Goal: Task Accomplishment & Management: Use online tool/utility

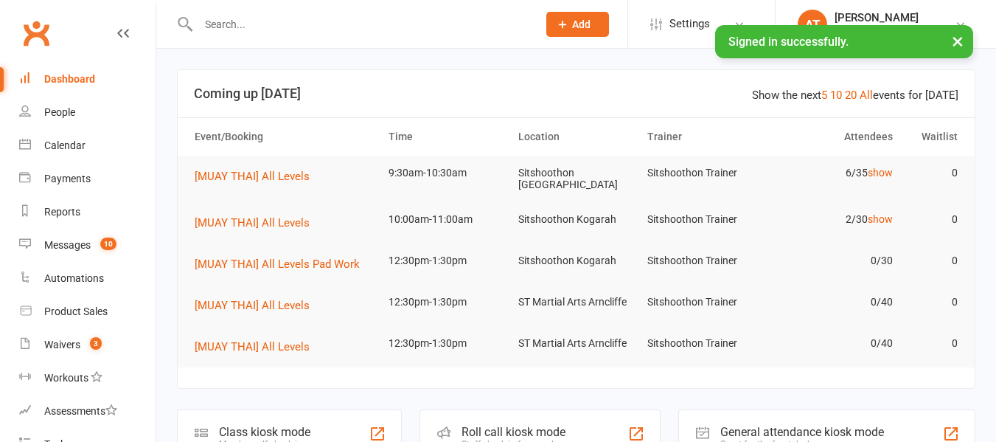
click at [310, 26] on input "text" at bounding box center [360, 24] width 333 height 21
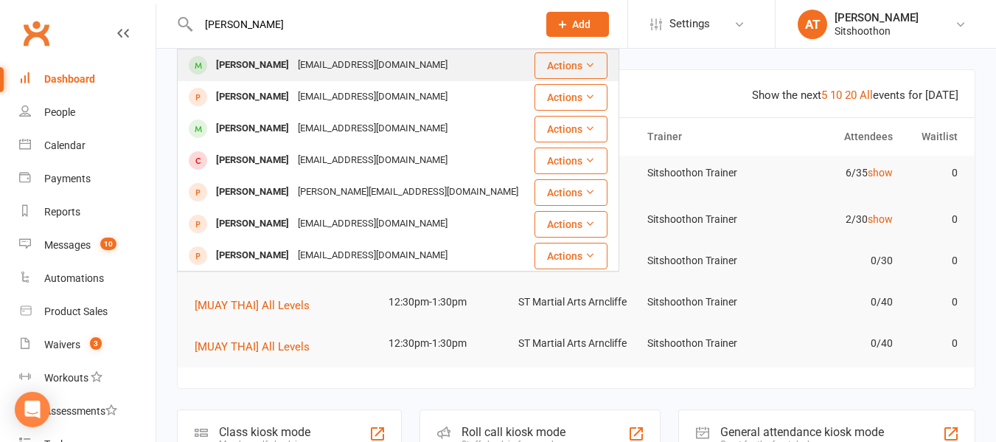
type input "[PERSON_NAME]"
click at [274, 68] on div "Oliver Parker" at bounding box center [253, 65] width 82 height 21
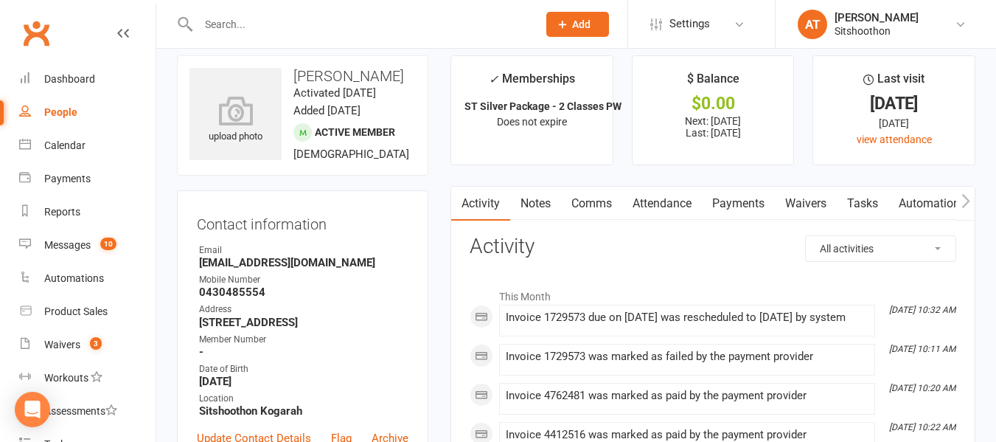
scroll to position [15, 0]
click at [734, 200] on link "Payments" at bounding box center [738, 203] width 73 height 34
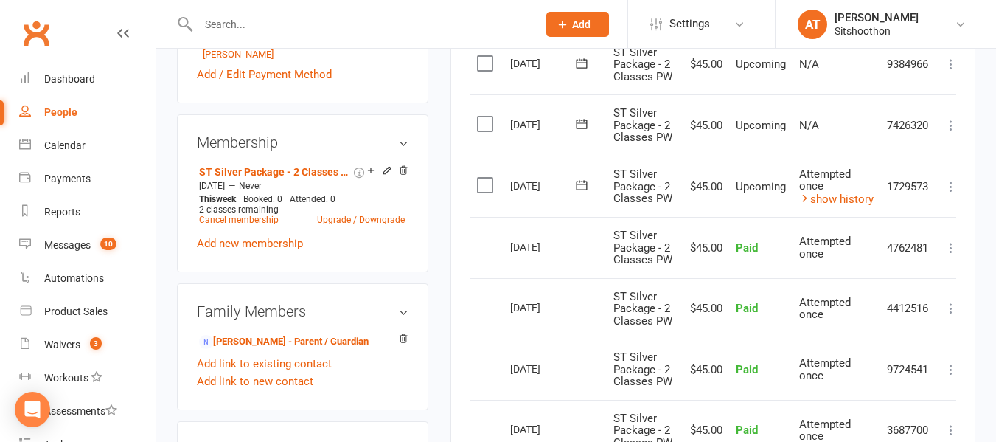
scroll to position [548, 0]
click at [833, 205] on link "show history" at bounding box center [836, 198] width 74 height 13
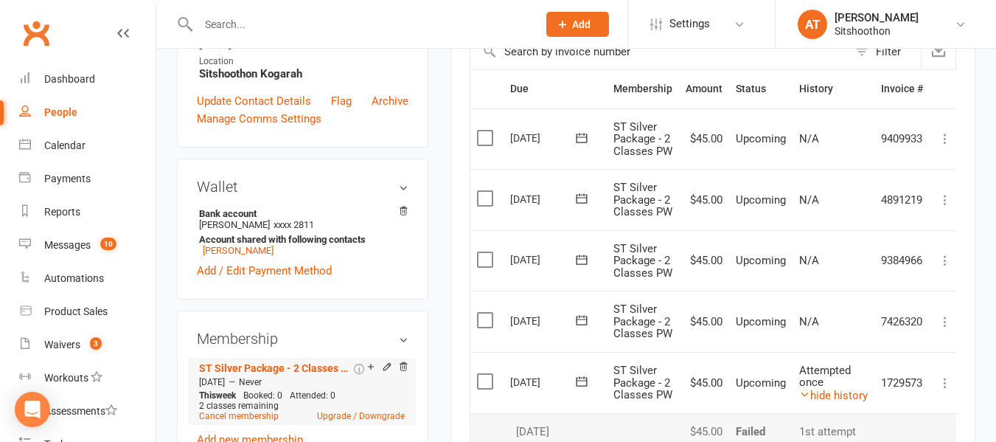
scroll to position [350, 0]
click at [236, 33] on input "text" at bounding box center [360, 24] width 333 height 21
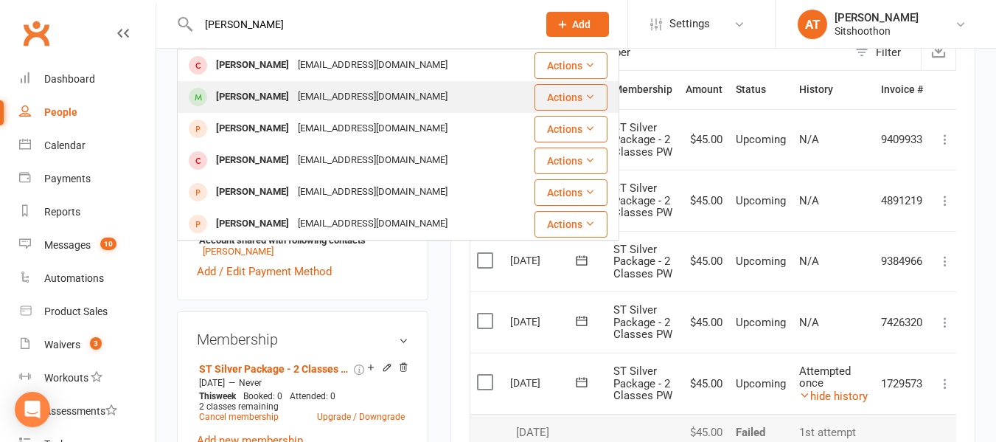
type input "zhou"
click at [240, 94] on div "Elizabeth Zhou" at bounding box center [253, 96] width 82 height 21
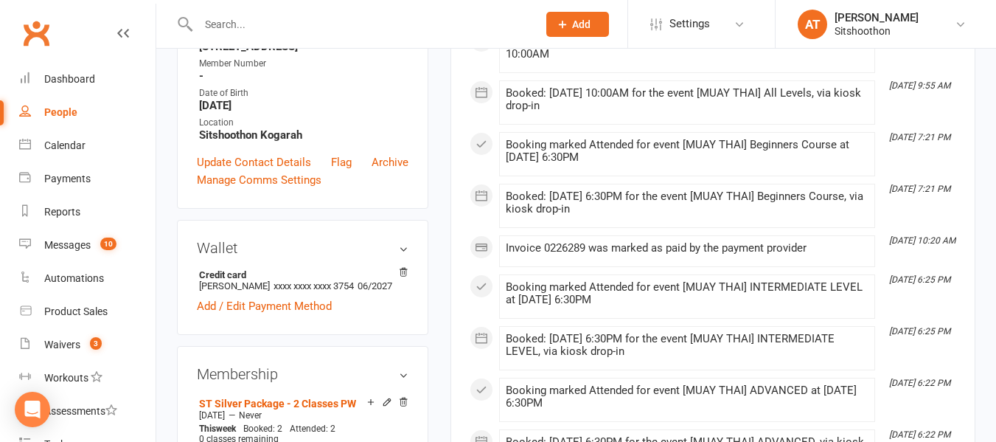
scroll to position [293, 0]
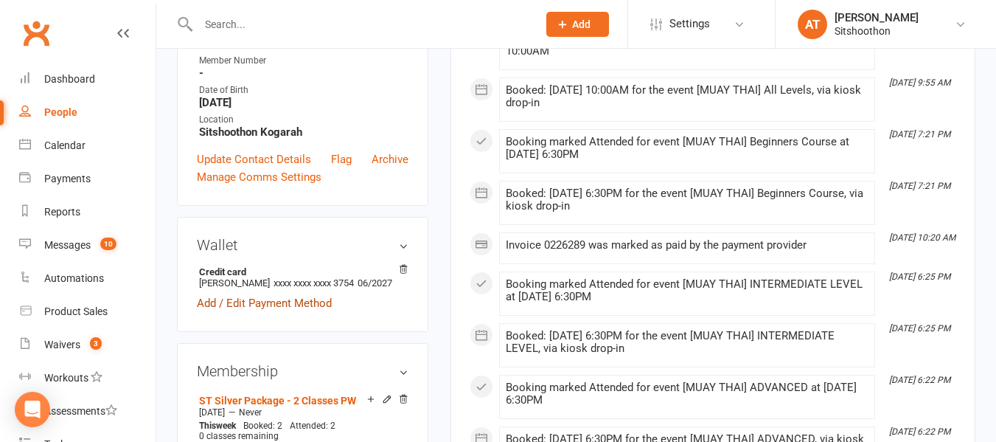
click at [294, 312] on link "Add / Edit Payment Method" at bounding box center [264, 303] width 135 height 18
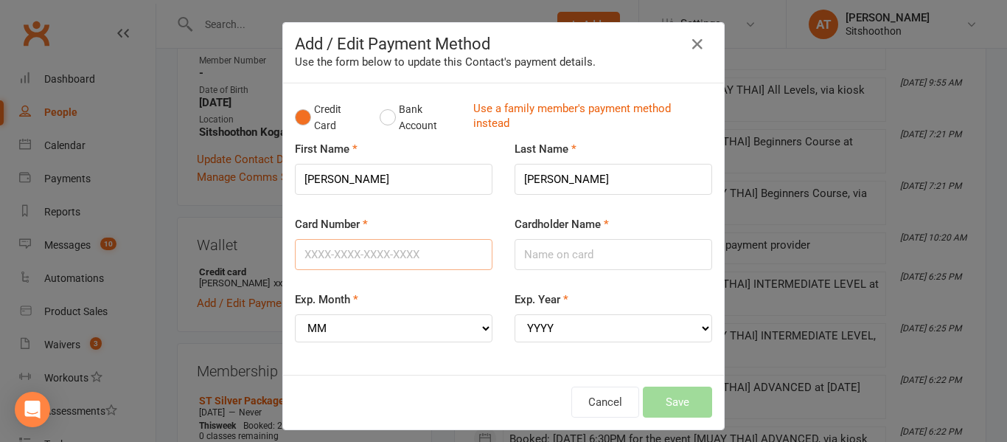
click at [352, 258] on input "Card Number" at bounding box center [394, 254] width 198 height 31
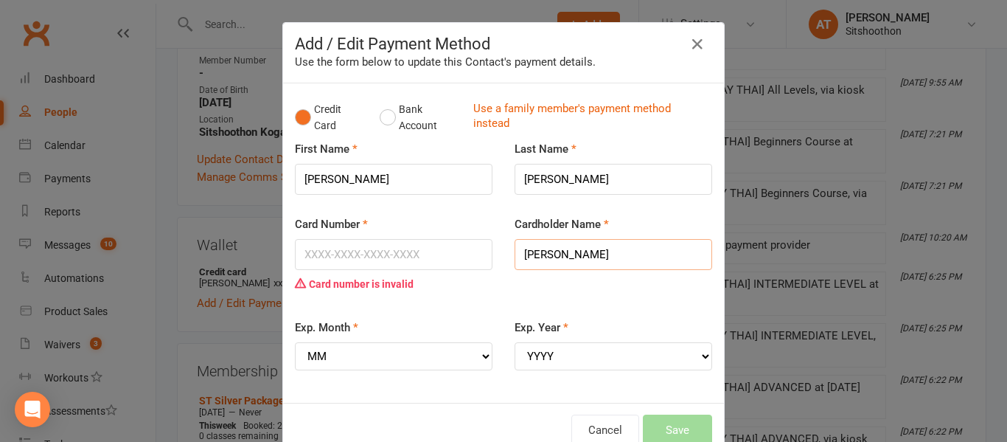
type input "Elizabeth Zhou"
click at [352, 258] on input "Card Number" at bounding box center [394, 254] width 198 height 31
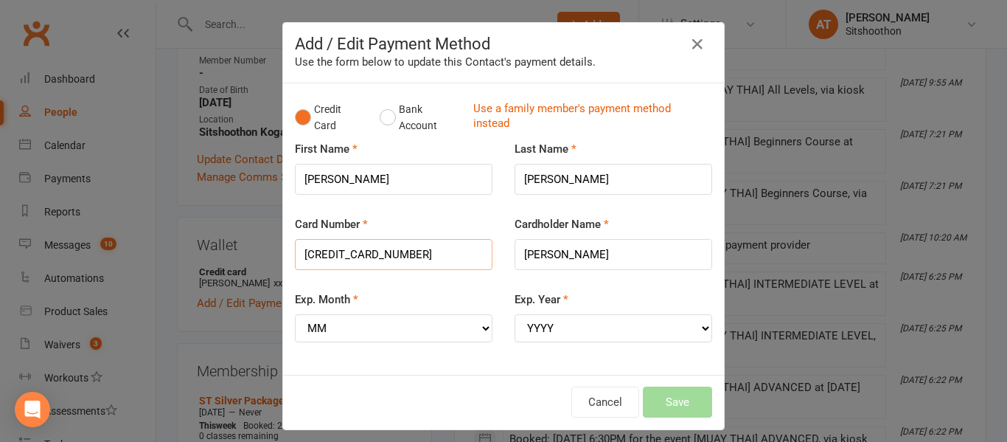
type input "5163103010650681"
click at [322, 328] on select "MM 01 02 03 04 05 06 07 08 09 10 11 12" at bounding box center [394, 328] width 198 height 28
select select "11"
click at [295, 314] on select "MM 01 02 03 04 05 06 07 08 09 10 11 12" at bounding box center [394, 328] width 198 height 28
click at [520, 322] on select "YYYY 2025 2026 2027 2028 2029 2030 2031 2032 2033 2034" at bounding box center [614, 328] width 198 height 28
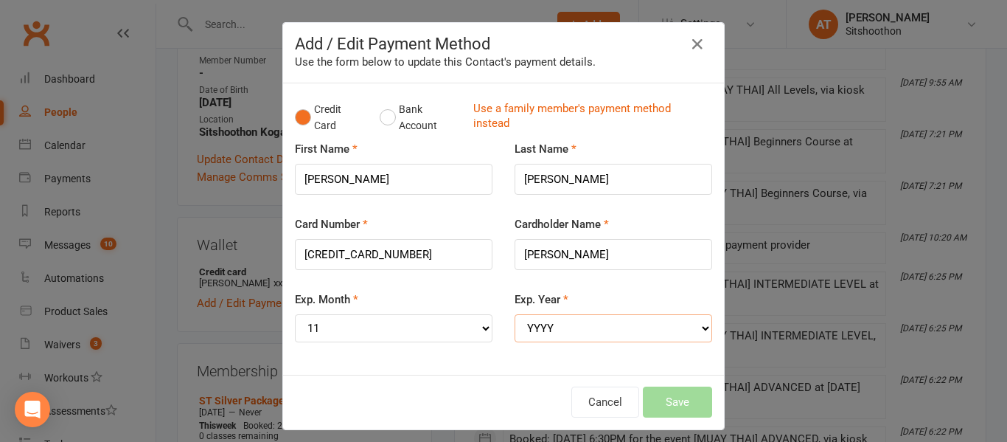
select select "2029"
click at [515, 314] on select "YYYY 2025 2026 2027 2028 2029 2030 2031 2032 2033 2034" at bounding box center [614, 328] width 198 height 28
click at [667, 403] on button "Save" at bounding box center [677, 401] width 69 height 31
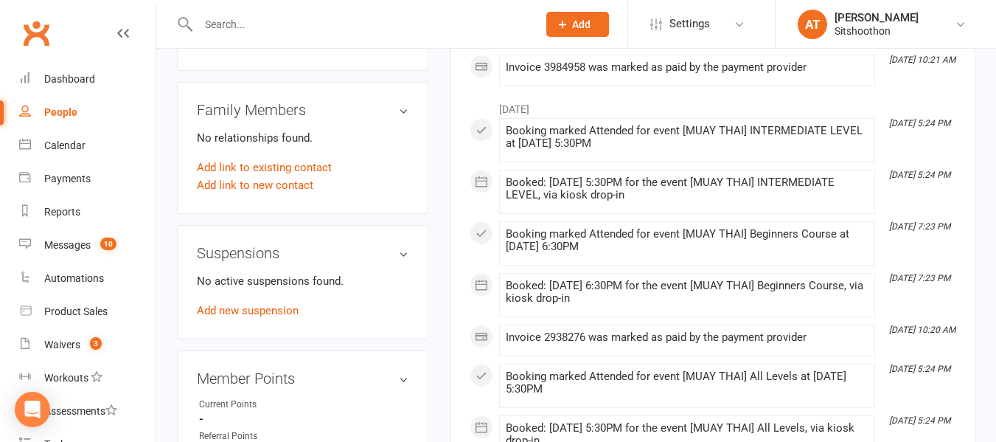
scroll to position [756, 0]
click at [223, 316] on link "Add new suspension" at bounding box center [248, 309] width 102 height 13
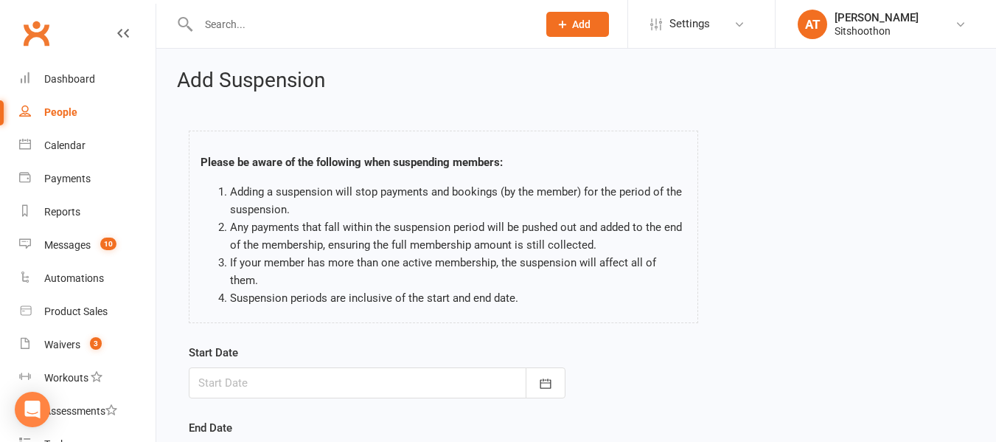
click at [305, 367] on div at bounding box center [377, 382] width 377 height 31
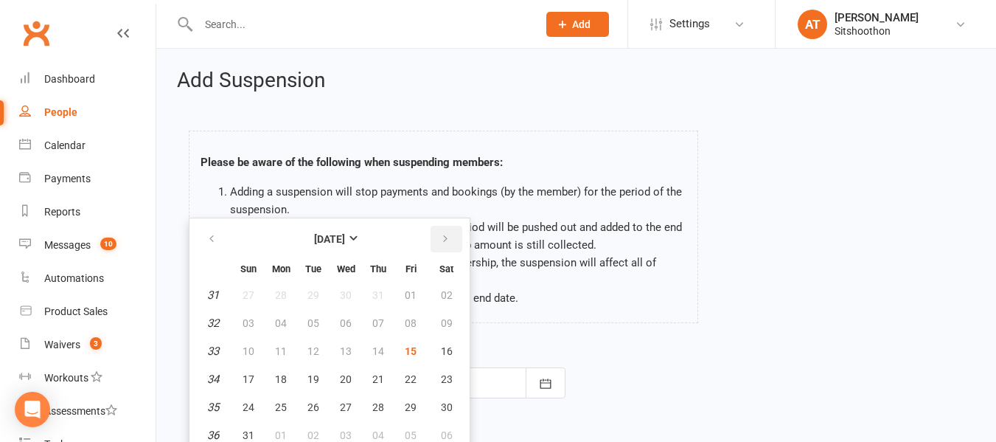
click at [454, 226] on button "button" at bounding box center [447, 239] width 32 height 27
click at [451, 226] on button "button" at bounding box center [447, 239] width 32 height 27
click at [378, 317] on span "06" at bounding box center [378, 323] width 12 height 12
type input "06 Nov 2025"
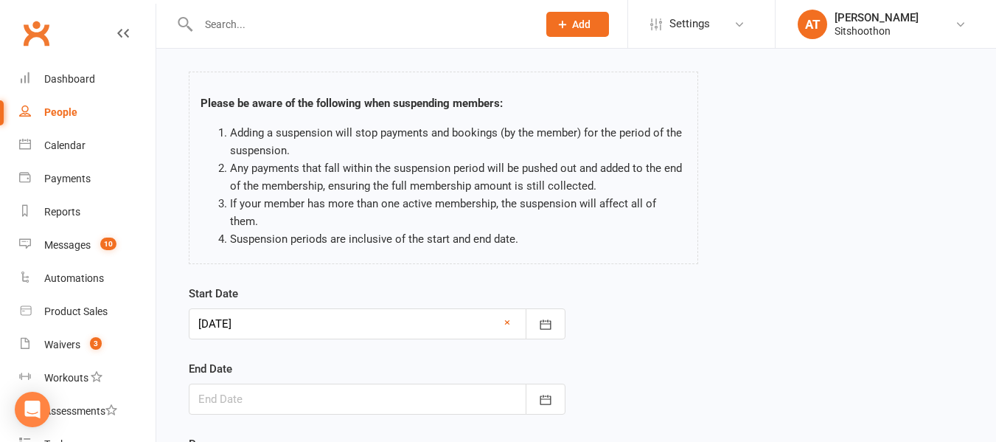
click at [306, 383] on div at bounding box center [377, 398] width 377 height 31
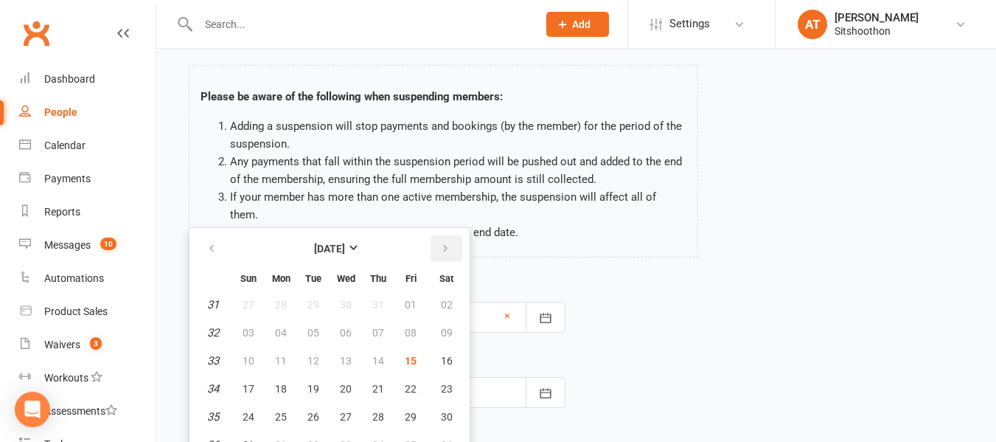
click at [443, 243] on icon "button" at bounding box center [445, 249] width 10 height 12
click at [405, 355] on span "14" at bounding box center [411, 361] width 12 height 12
type input "14 Nov 2025"
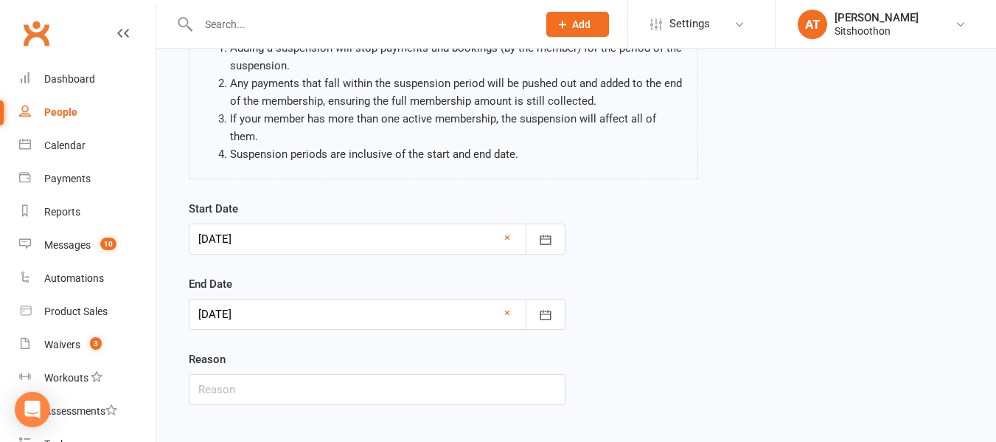
scroll to position [145, 0]
click at [272, 373] on input "text" at bounding box center [377, 388] width 377 height 31
type input "Holiday"
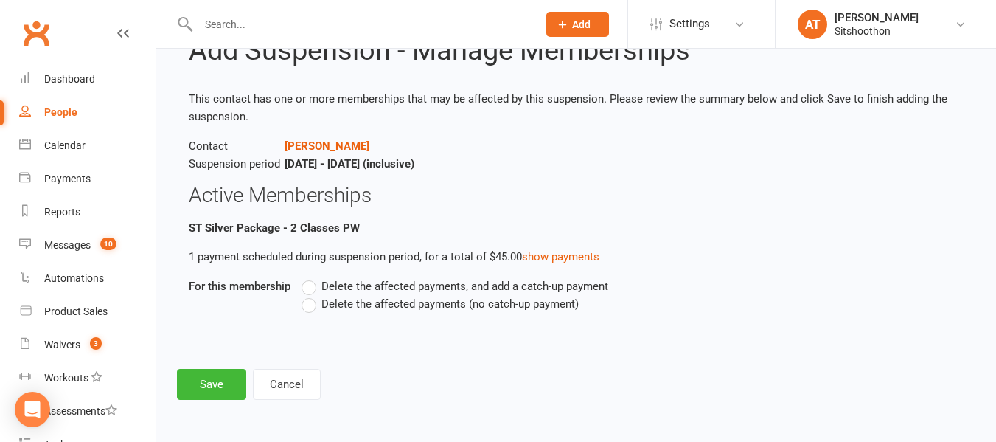
scroll to position [0, 0]
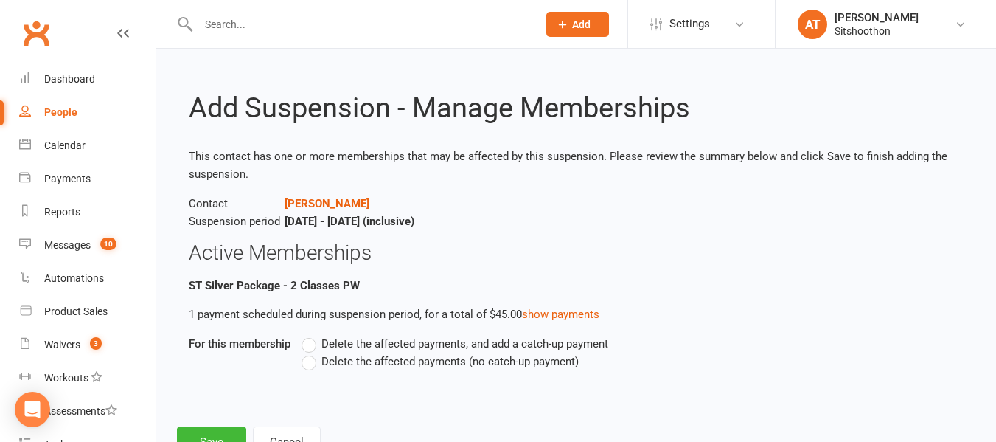
click at [325, 359] on span "Delete the affected payments (no catch-up payment)" at bounding box center [450, 360] width 257 height 15
click at [311, 353] on input "Delete the affected payments (no catch-up payment)" at bounding box center [307, 353] width 10 height 0
click at [196, 432] on button "Save" at bounding box center [211, 441] width 69 height 31
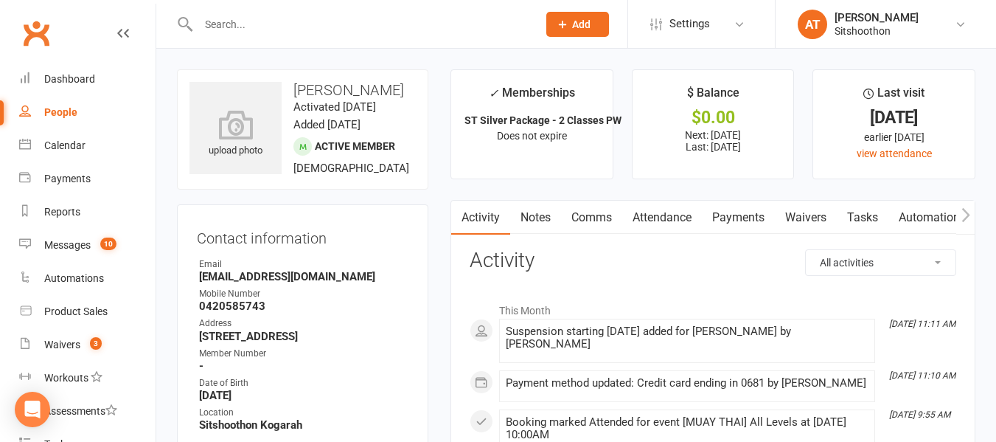
drag, startPoint x: 788, startPoint y: 290, endPoint x: 779, endPoint y: 312, distance: 23.8
click at [780, 310] on li "This Month" at bounding box center [713, 307] width 487 height 24
click at [58, 347] on div "Waivers" at bounding box center [62, 344] width 36 height 12
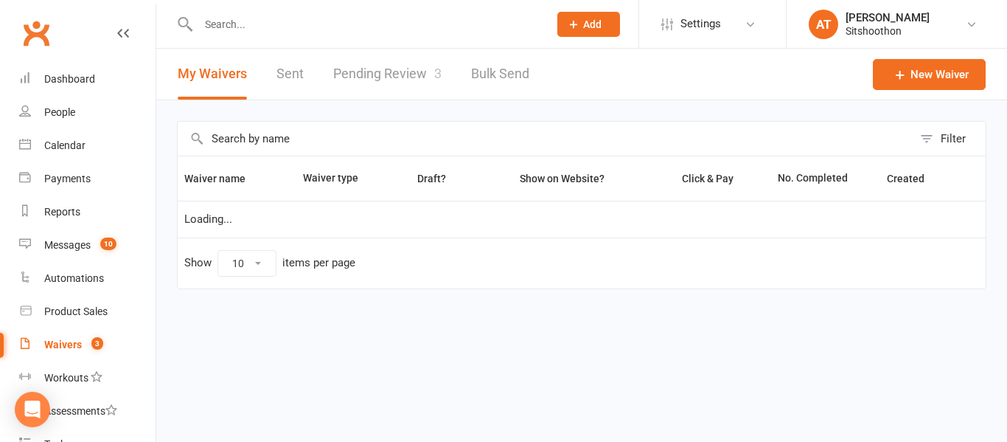
select select "100"
click at [389, 63] on link "Pending Review 3" at bounding box center [387, 74] width 108 height 51
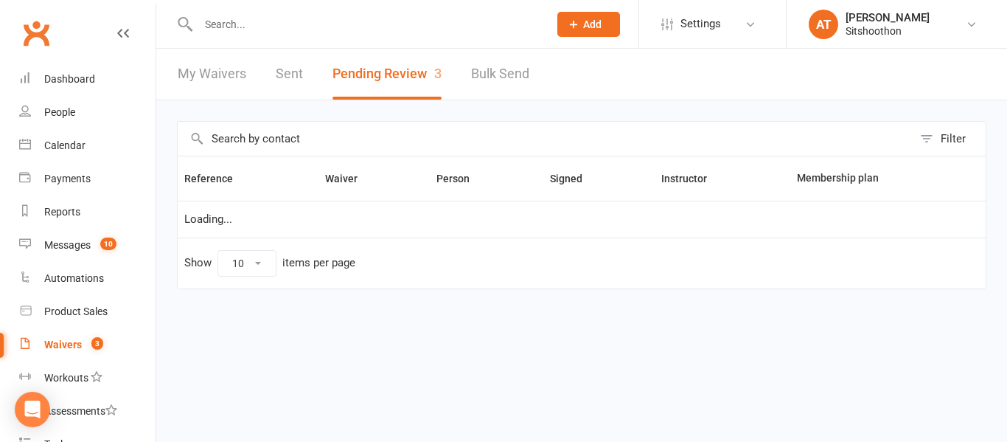
select select "25"
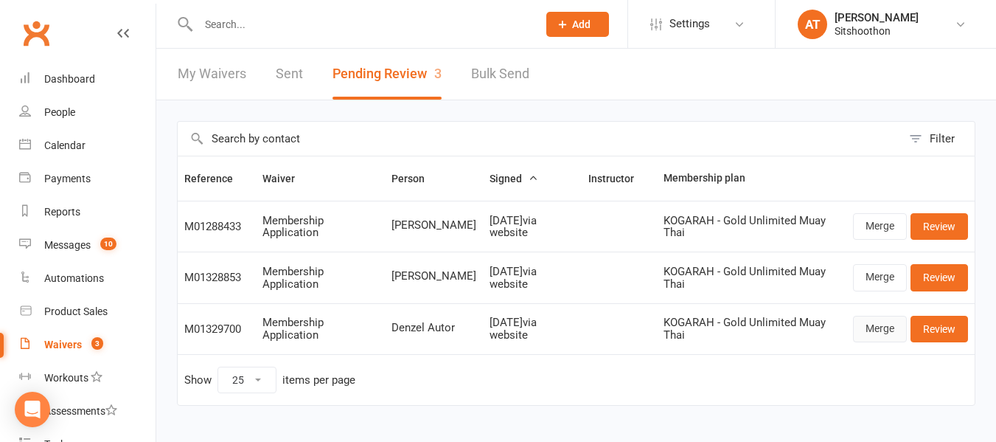
click at [895, 322] on link "Merge" at bounding box center [880, 329] width 54 height 27
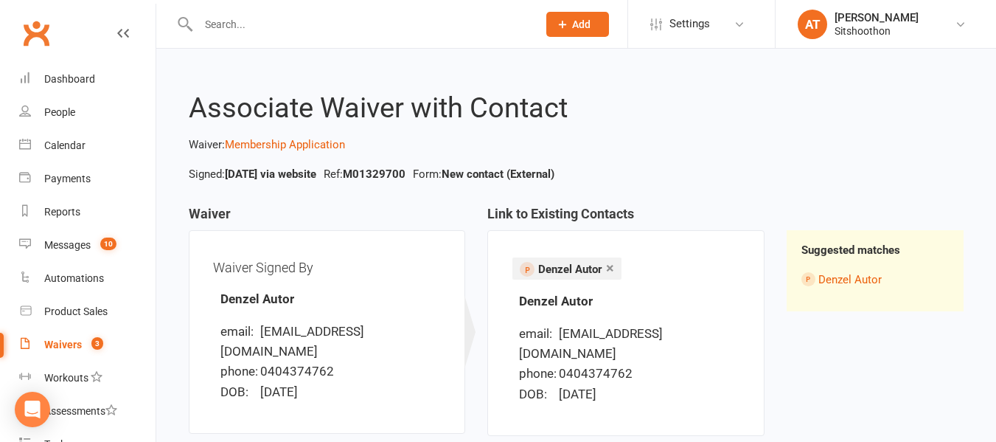
scroll to position [145, 0]
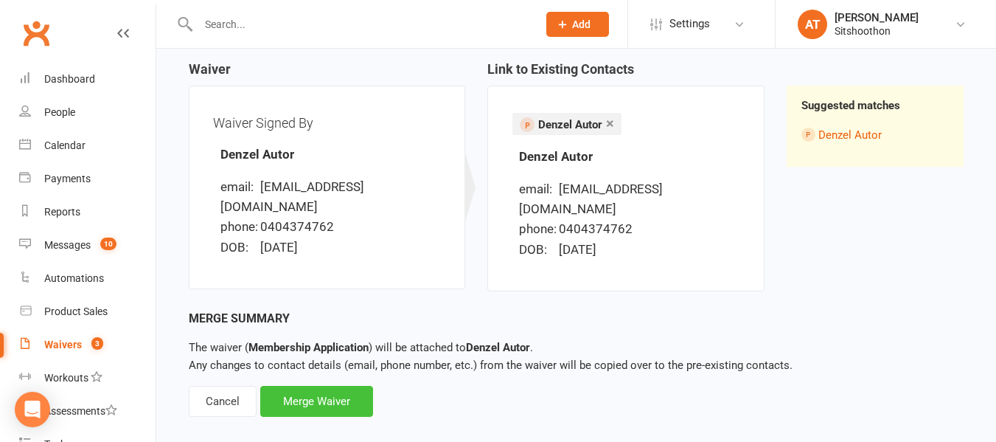
click at [289, 386] on div "Merge Waiver" at bounding box center [316, 401] width 113 height 31
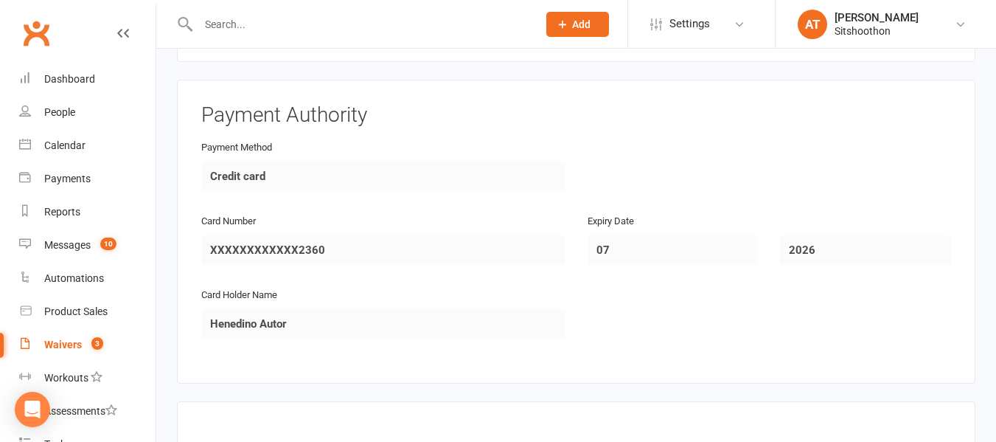
scroll to position [1795, 0]
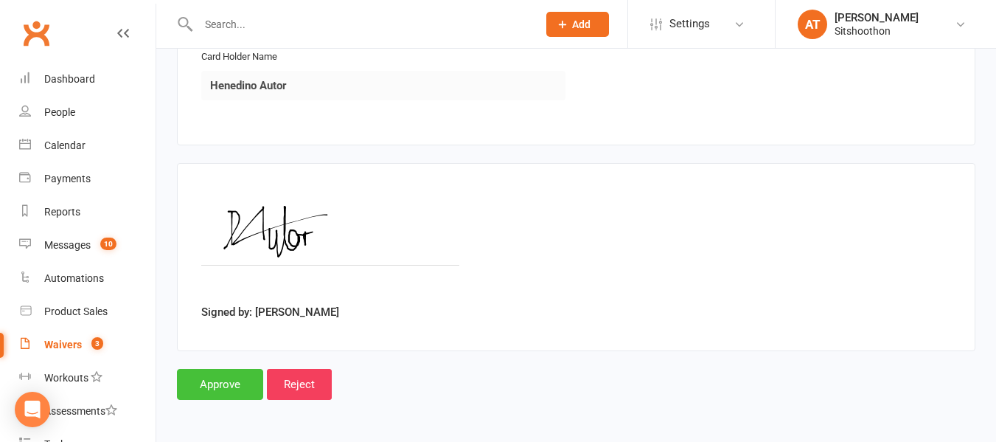
click at [220, 383] on input "Approve" at bounding box center [220, 384] width 86 height 31
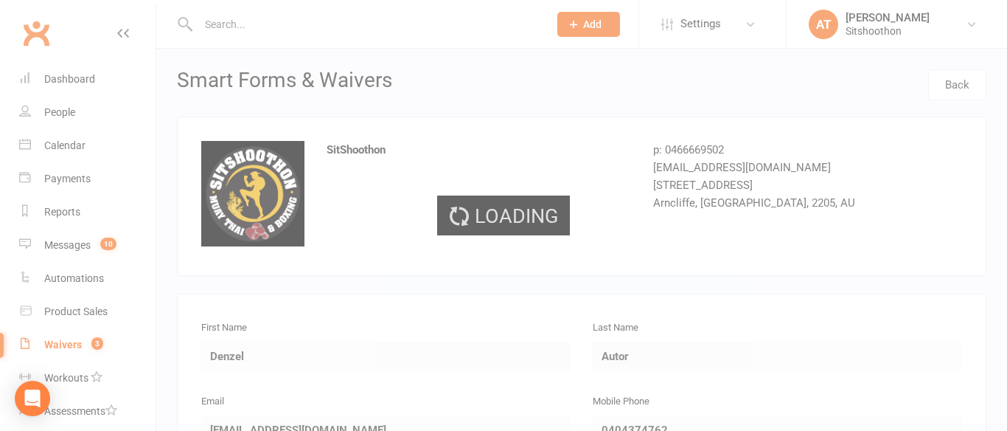
select select "25"
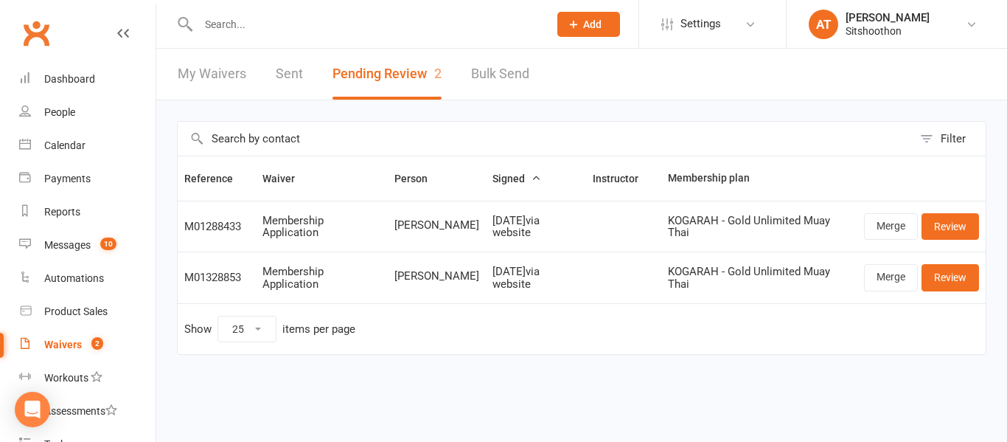
click at [458, 32] on input "text" at bounding box center [366, 24] width 344 height 21
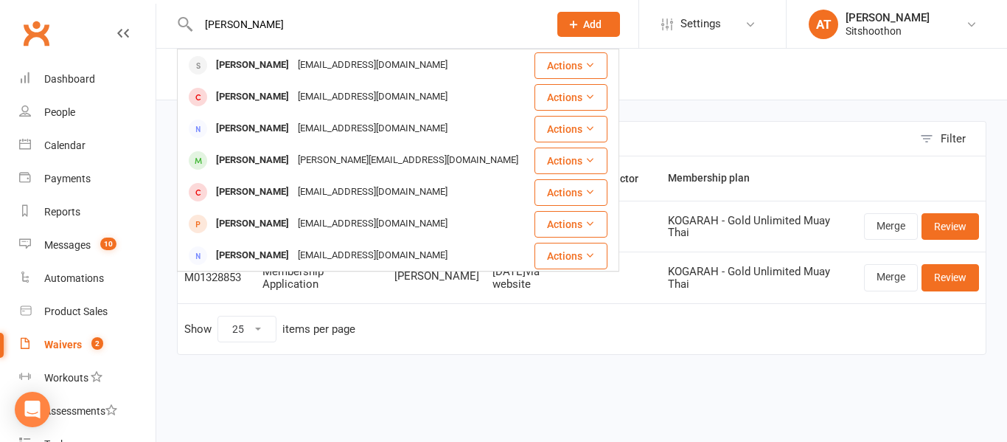
type input "TOM hor"
click at [645, 350] on td "Show 10 25 50 100 items per page" at bounding box center [582, 328] width 808 height 51
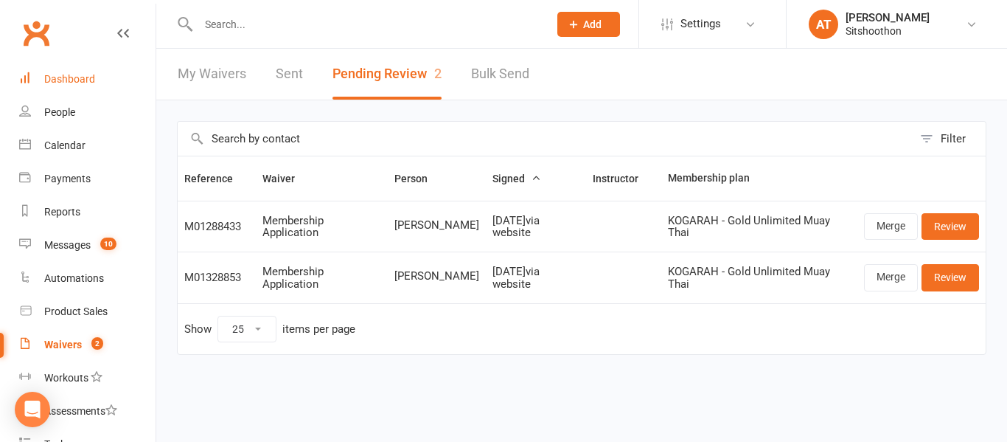
click at [75, 75] on div "Dashboard" at bounding box center [69, 79] width 51 height 12
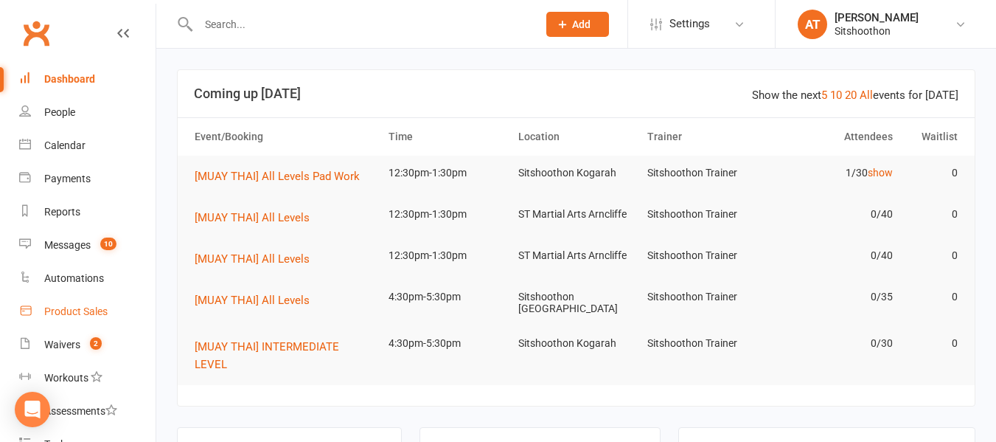
scroll to position [235, 0]
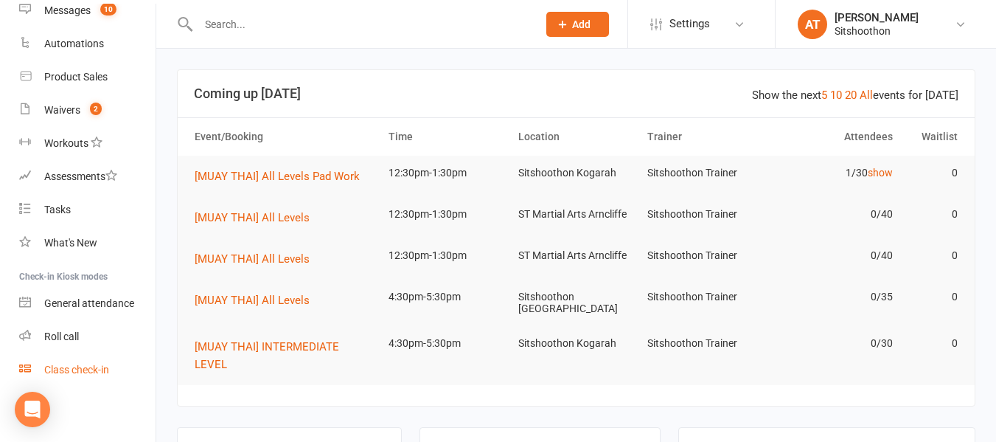
click at [65, 375] on div "Class check-in" at bounding box center [76, 370] width 65 height 12
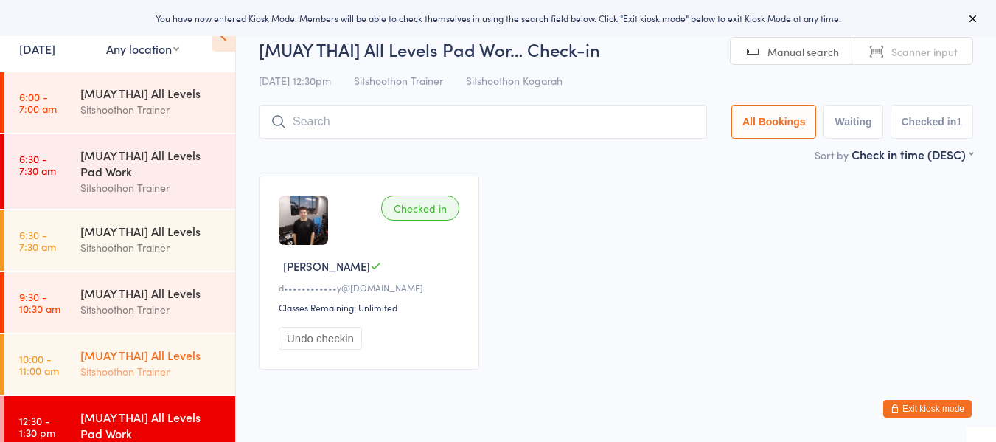
click at [77, 358] on link "10:00 - 11:00 am [MUAY THAI] All Levels Sitshoothon Trainer" at bounding box center [119, 364] width 231 height 60
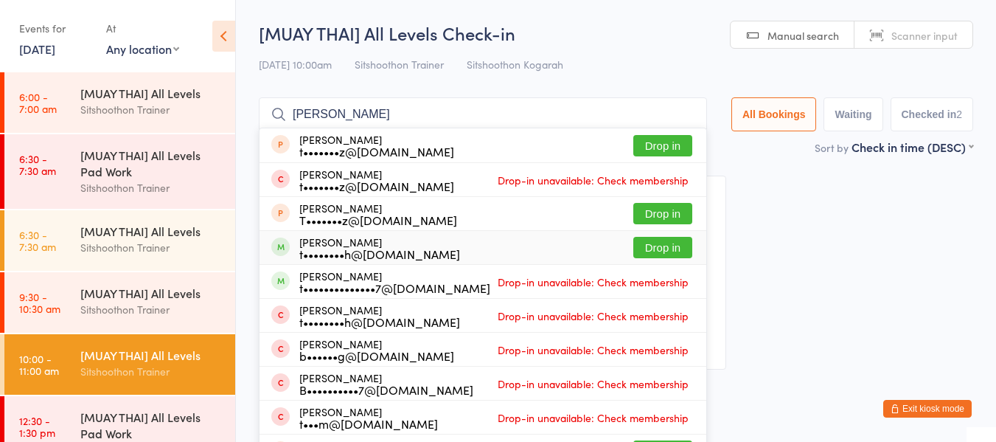
type input "tamara"
click at [659, 255] on button "Drop in" at bounding box center [662, 247] width 59 height 21
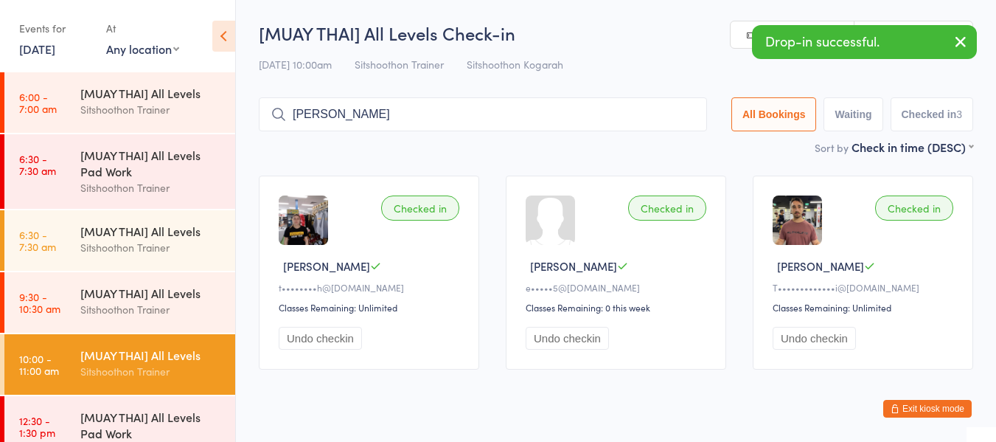
type input "michell"
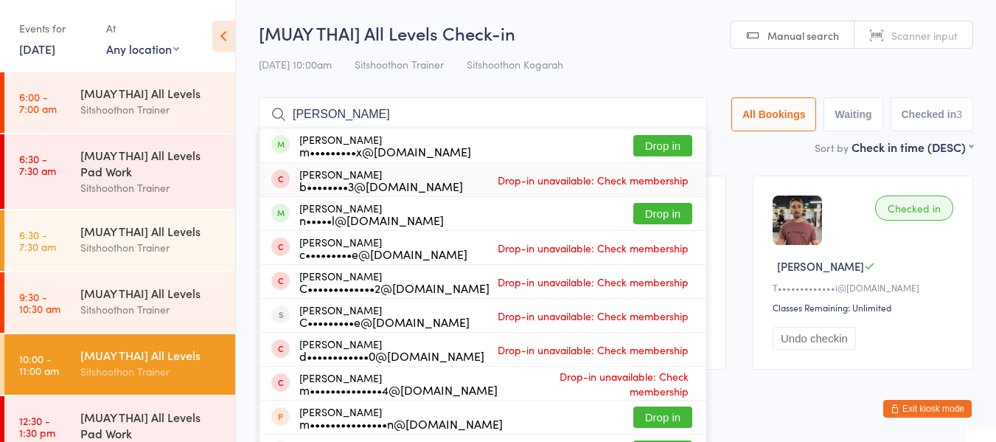
click at [684, 118] on input "michell" at bounding box center [483, 114] width 448 height 34
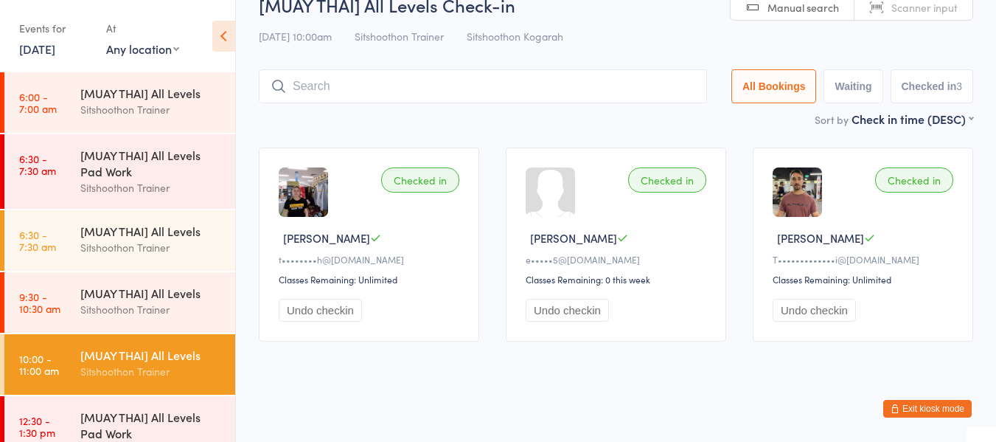
scroll to position [30, 0]
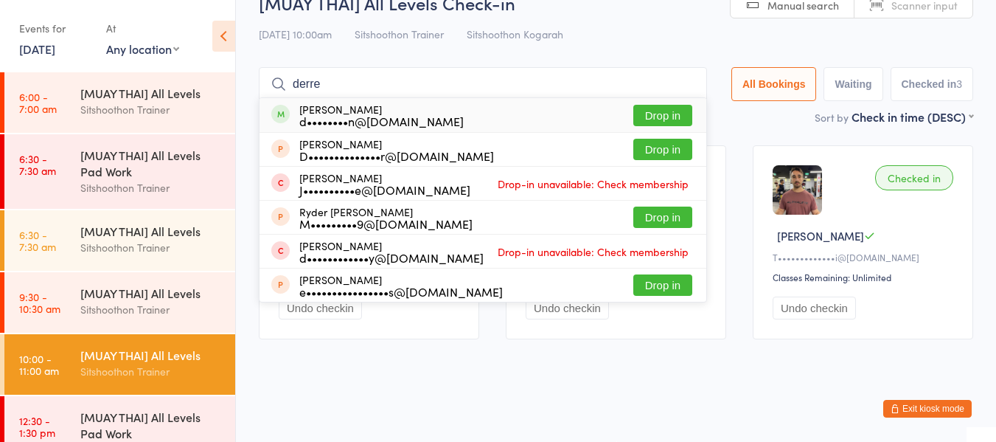
type input "derre"
click at [653, 115] on button "Drop in" at bounding box center [662, 115] width 59 height 21
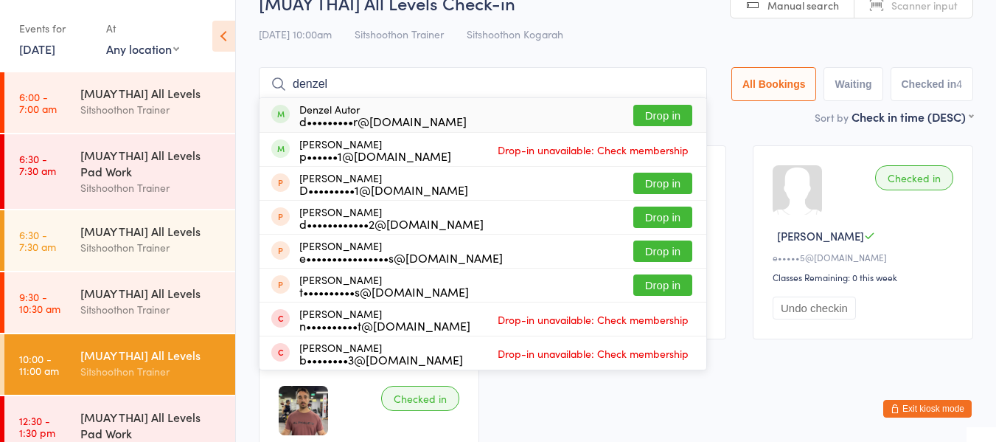
type input "denzel"
click at [643, 112] on button "Drop in" at bounding box center [662, 115] width 59 height 21
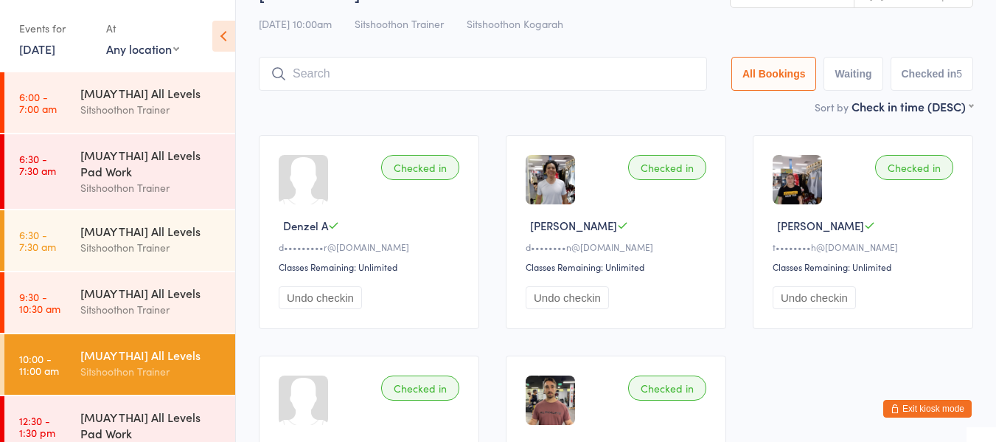
scroll to position [41, 0]
click at [48, 409] on link "12:30 - 1:30 pm [MUAY THAI] All Levels Pad Work Sitshoothon Trainer" at bounding box center [119, 433] width 231 height 74
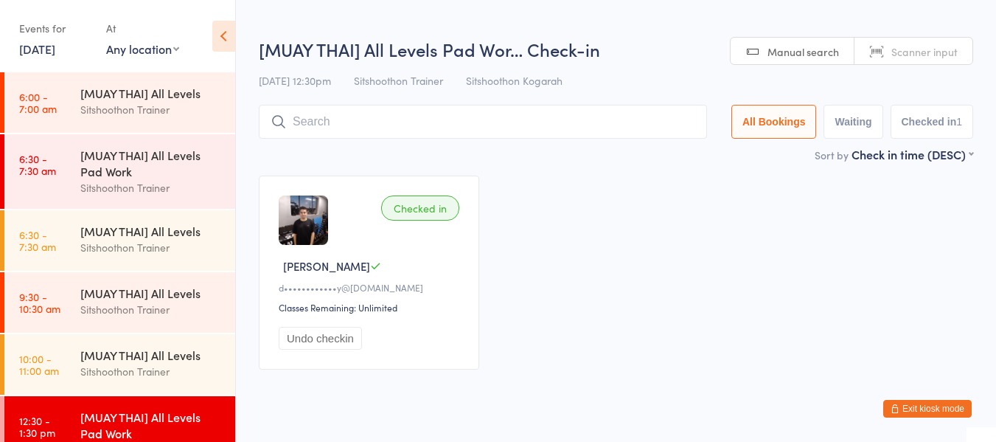
click at [350, 127] on input "search" at bounding box center [483, 122] width 448 height 34
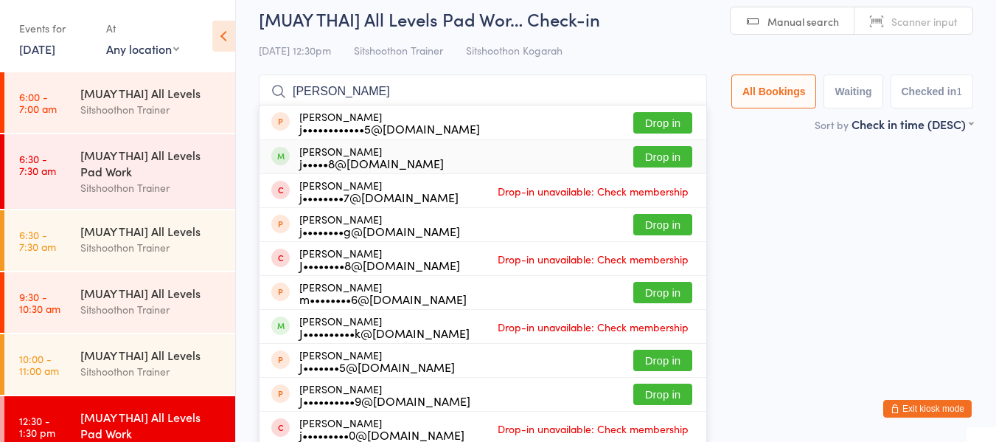
type input "jamie"
click at [659, 153] on button "Drop in" at bounding box center [662, 156] width 59 height 21
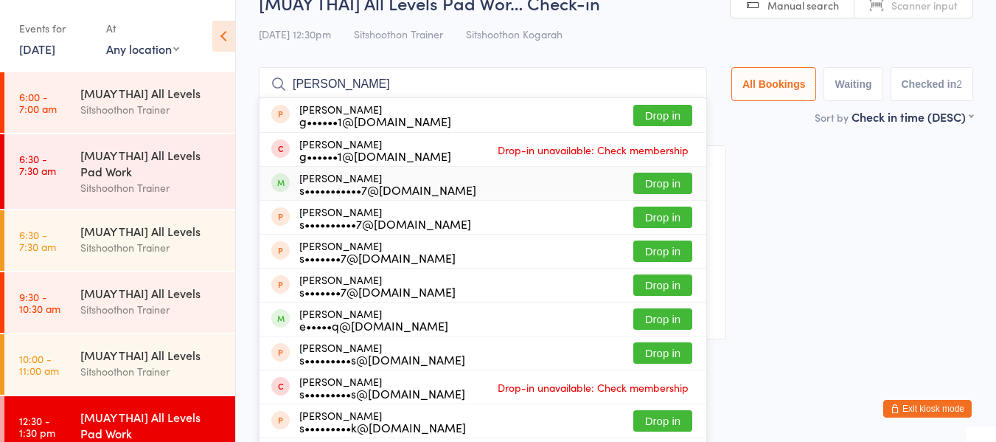
type input "sam wan"
click at [651, 181] on button "Drop in" at bounding box center [662, 183] width 59 height 21
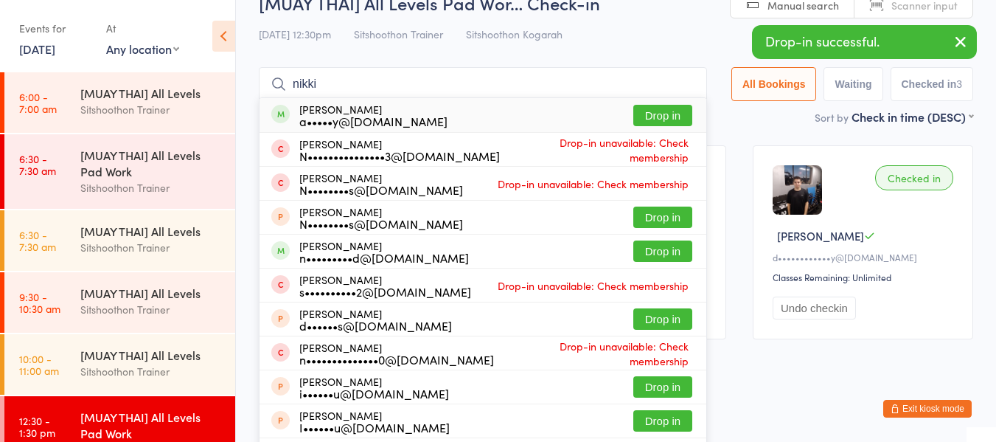
type input "nikki"
click at [654, 109] on button "Drop in" at bounding box center [662, 115] width 59 height 21
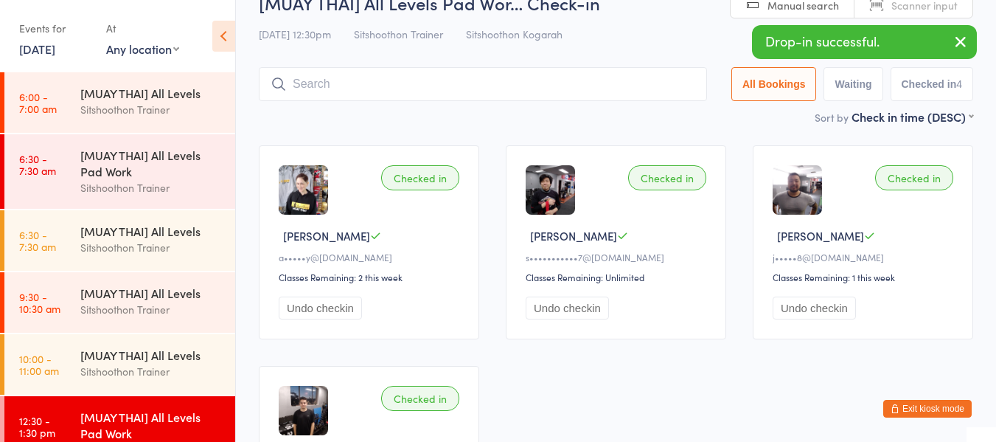
click at [931, 405] on button "Exit kiosk mode" at bounding box center [927, 409] width 88 height 18
